Goal: Information Seeking & Learning: Find specific fact

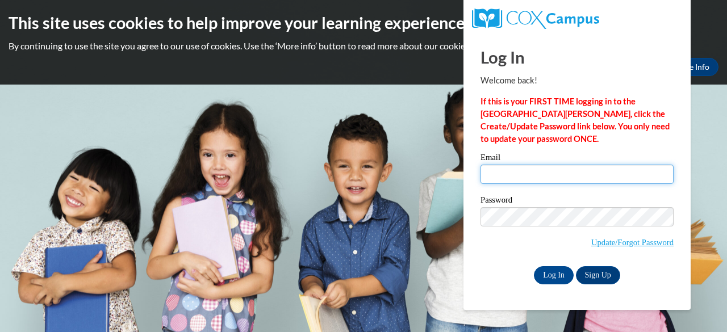
type input "smckay@shelteringarmsforkids.com"
click at [534, 177] on input "smckay@shelteringarmsforkids.com" at bounding box center [576, 174] width 193 height 19
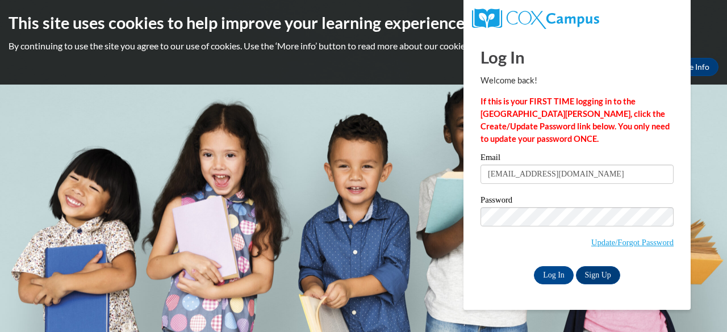
click at [503, 260] on div "Password Update/Forgot Password" at bounding box center [576, 229] width 193 height 67
click at [557, 283] on input "Log In" at bounding box center [554, 275] width 40 height 18
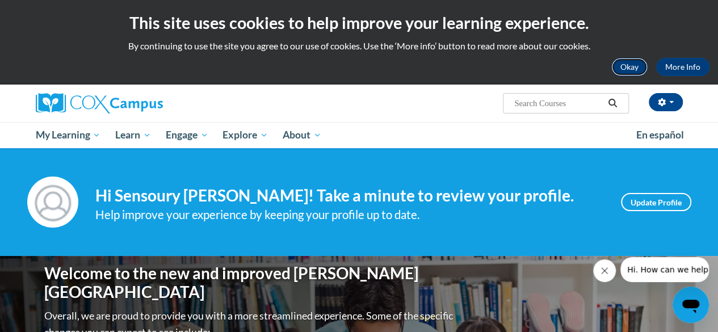
click at [621, 61] on button "Okay" at bounding box center [629, 67] width 36 height 18
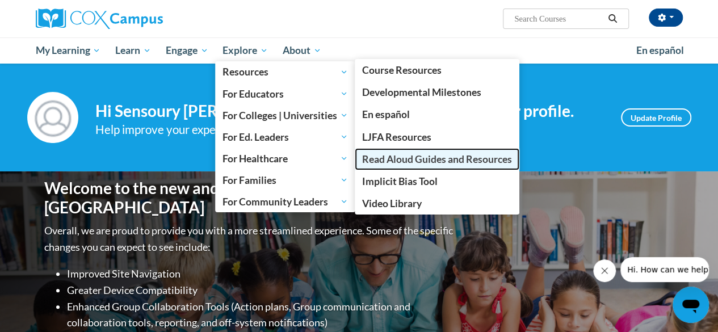
click at [413, 161] on span "Read Aloud Guides and Resources" at bounding box center [437, 159] width 150 height 12
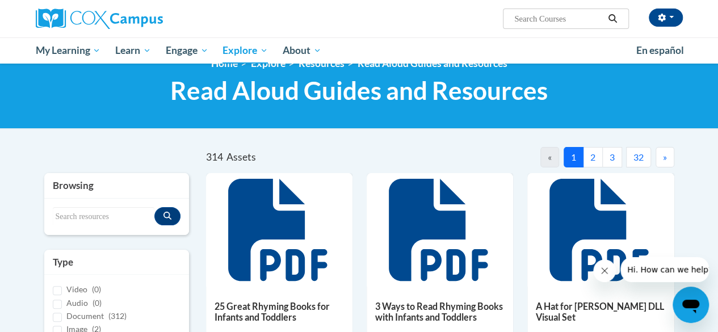
scroll to position [23, 0]
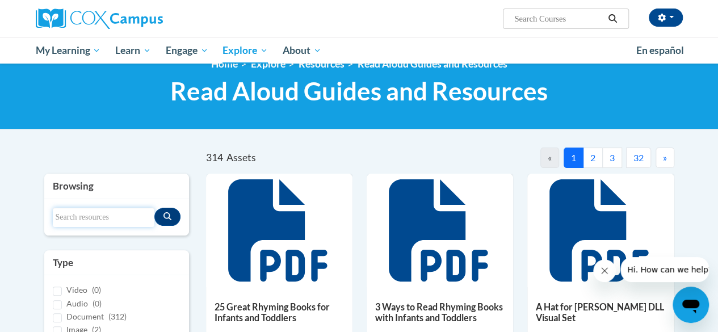
click at [95, 222] on input "Search resources" at bounding box center [104, 217] width 102 height 19
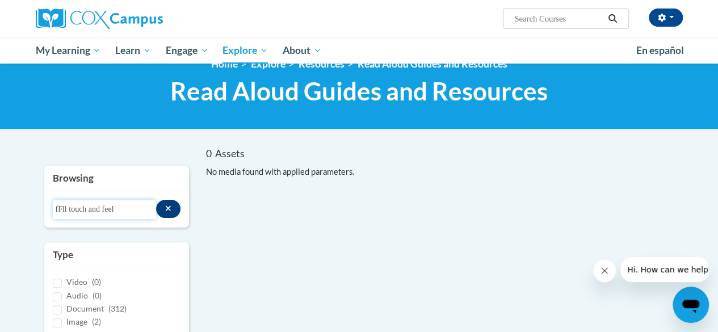
click at [66, 209] on input "fFll touch and feel" at bounding box center [105, 209] width 104 height 19
drag, startPoint x: 121, startPoint y: 203, endPoint x: 82, endPoint y: 202, distance: 39.8
click at [82, 202] on input "Fall touch and feel" at bounding box center [105, 209] width 104 height 19
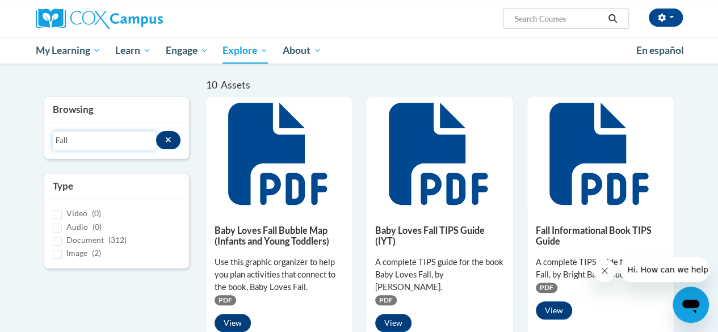
scroll to position [0, 0]
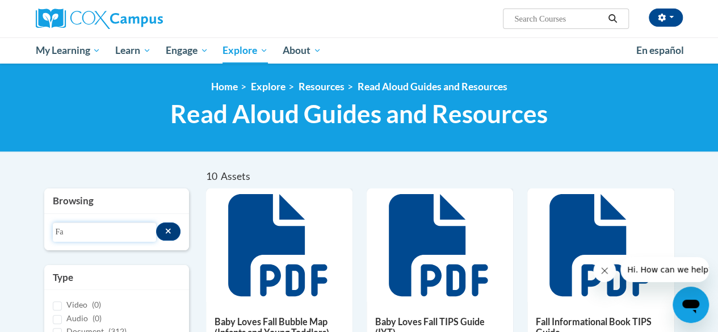
type input "F"
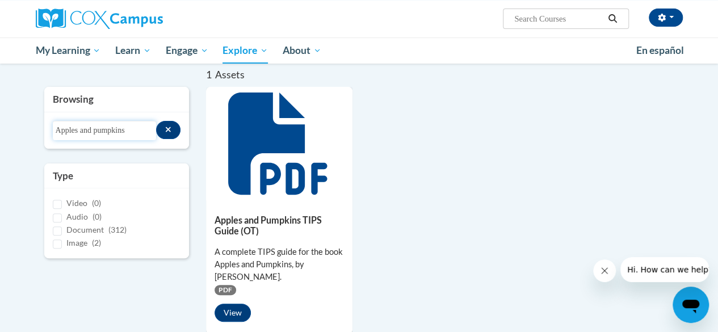
scroll to position [102, 0]
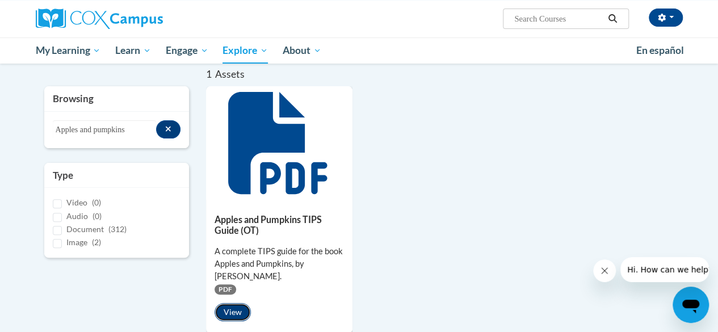
click at [221, 316] on button "View" at bounding box center [233, 312] width 36 height 18
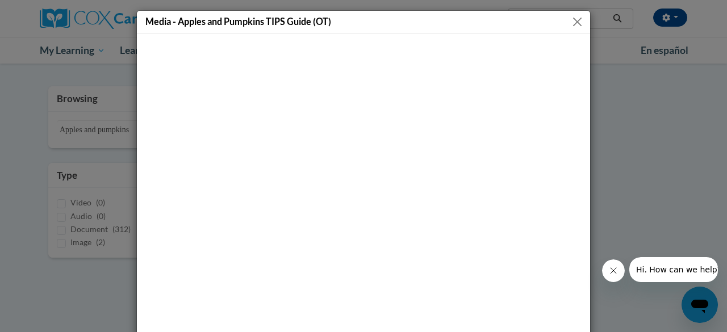
click at [572, 21] on button "Close" at bounding box center [577, 22] width 14 height 14
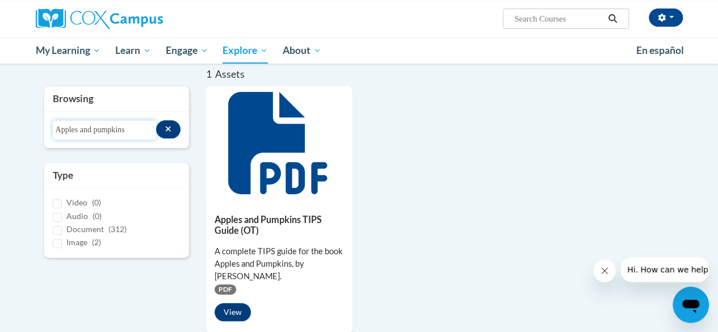
drag, startPoint x: 137, startPoint y: 131, endPoint x: 24, endPoint y: 131, distance: 113.5
click at [24, 131] on body "Sensoury McKay (America/New_York UTC-04:00) My Profile Inbox My Transcripts Log…" at bounding box center [359, 250] width 718 height 705
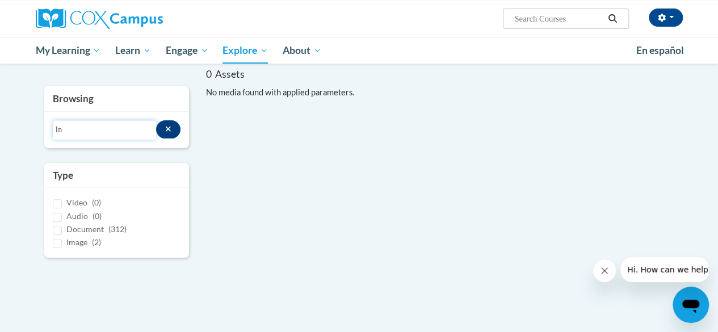
type input "I"
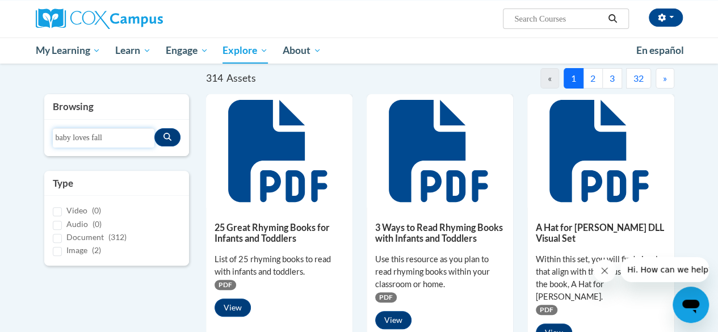
type input "baby loves fall"
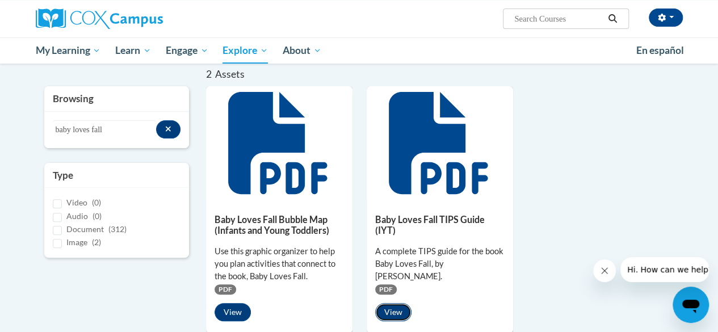
click at [395, 303] on button "View" at bounding box center [393, 312] width 36 height 18
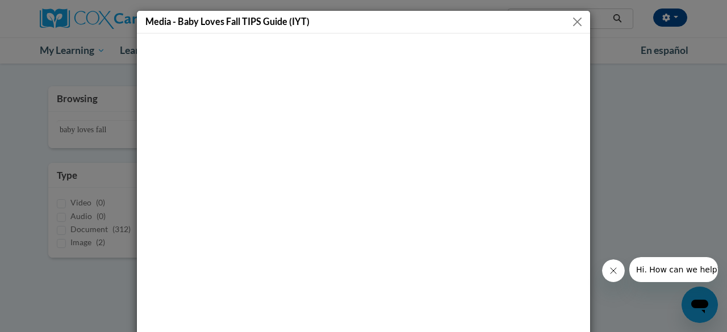
click at [570, 24] on button "Close" at bounding box center [577, 22] width 14 height 14
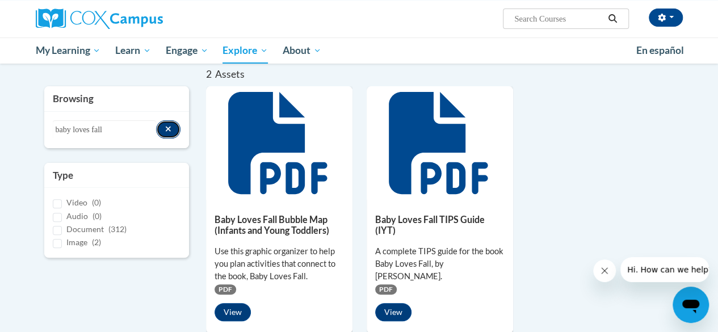
click at [167, 128] on icon "Search resources" at bounding box center [168, 129] width 5 height 5
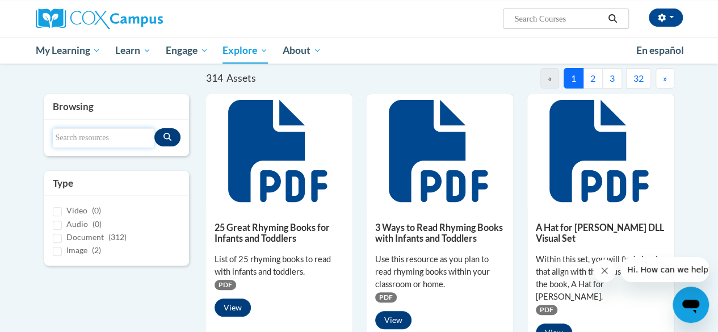
click at [90, 136] on input "Search resources" at bounding box center [104, 137] width 102 height 19
type input "c"
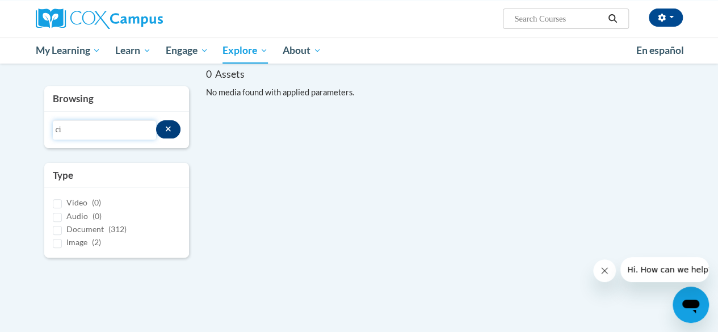
type input "c"
type input "f"
type input "d"
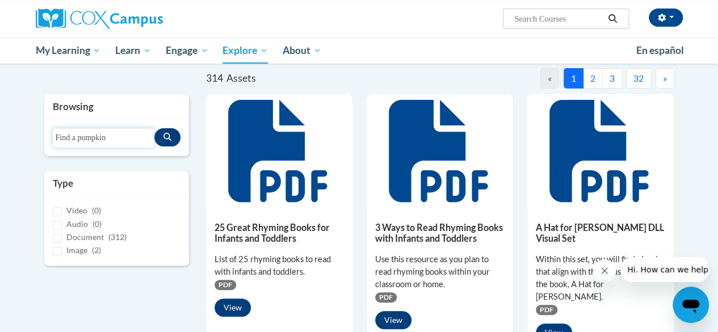
type input "Find a pumpkin"
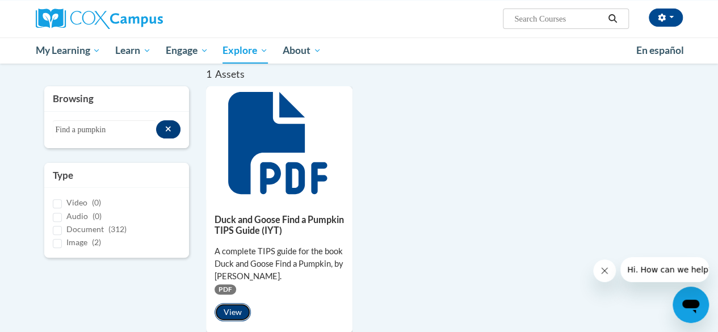
click at [225, 313] on button "View" at bounding box center [233, 312] width 36 height 18
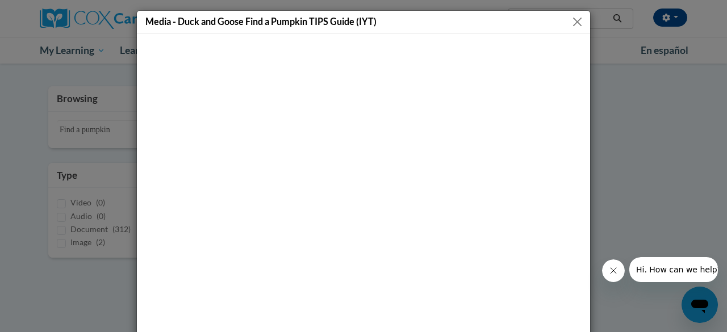
click at [573, 20] on button "Close" at bounding box center [577, 22] width 14 height 14
